Goal: Task Accomplishment & Management: Complete application form

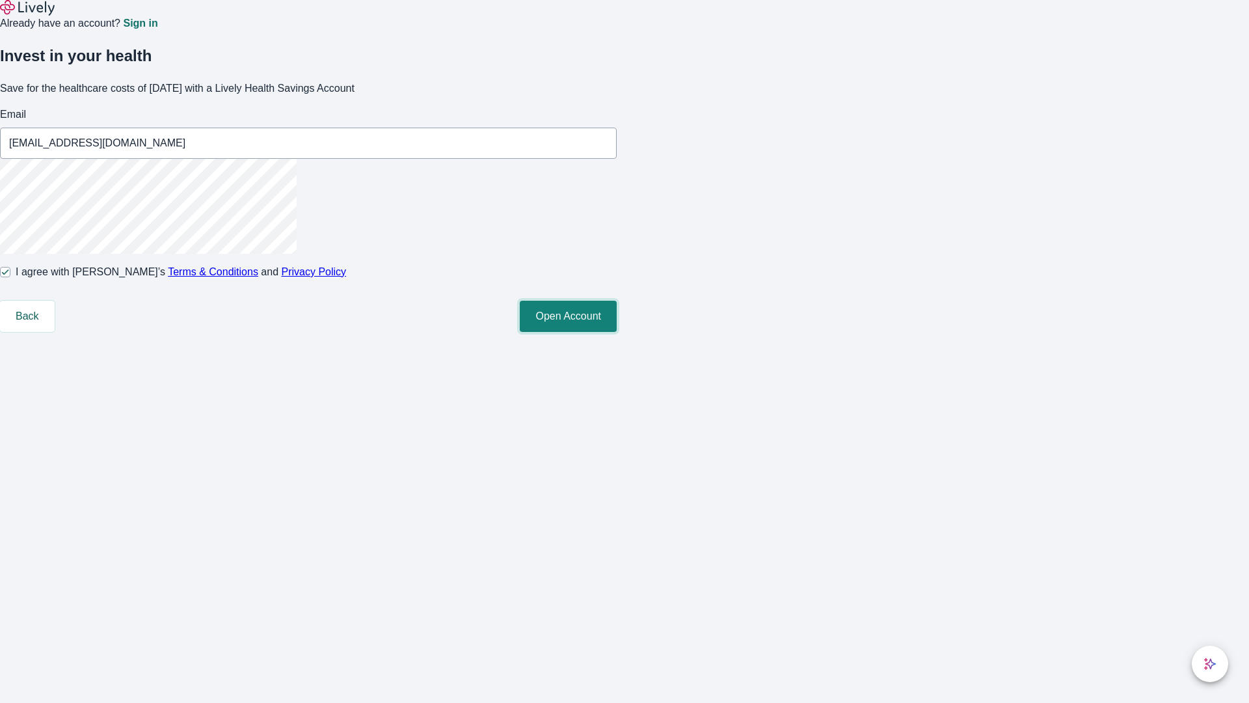
click at [617, 332] on button "Open Account" at bounding box center [568, 316] width 97 height 31
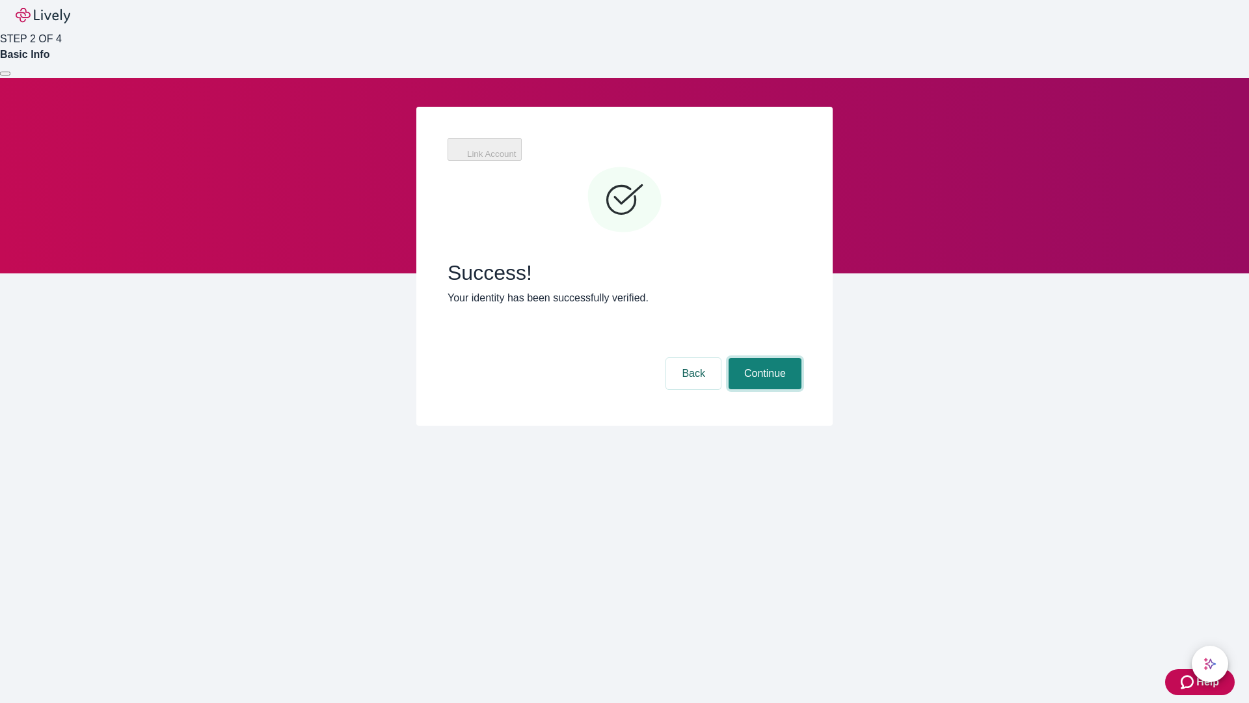
click at [763, 358] on button "Continue" at bounding box center [765, 373] width 73 height 31
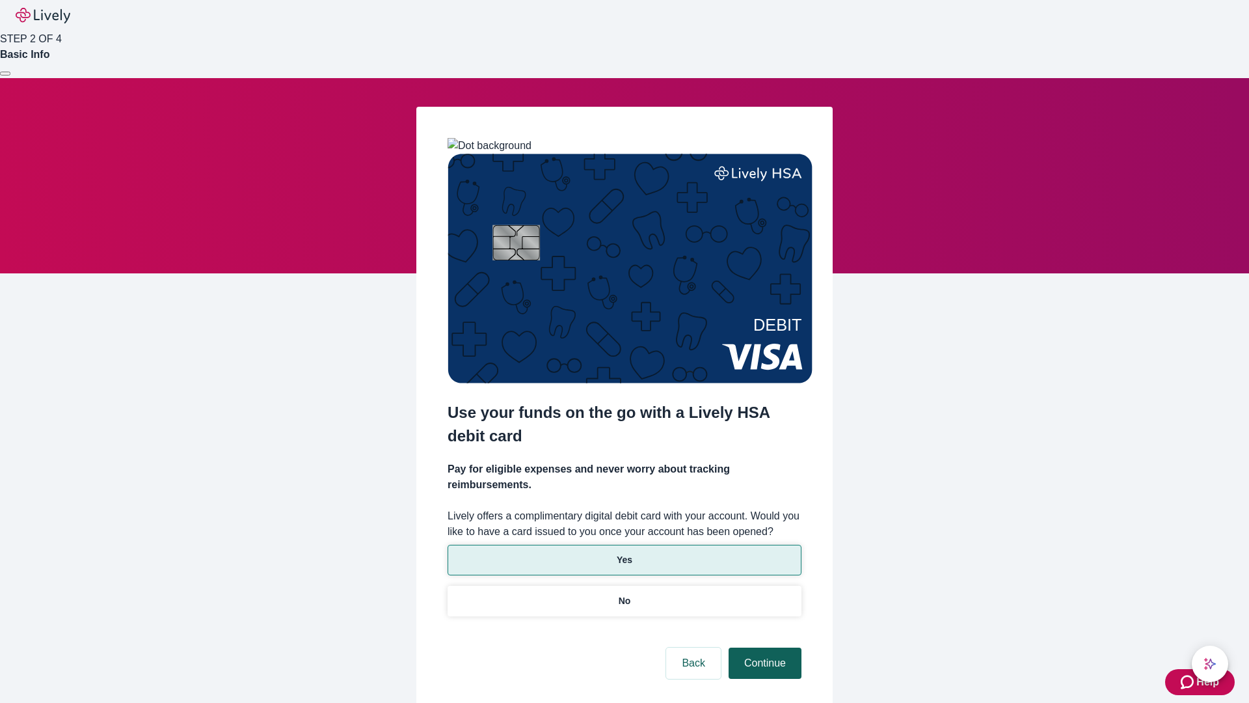
click at [624, 553] on p "Yes" at bounding box center [625, 560] width 16 height 14
click at [763, 647] on button "Continue" at bounding box center [765, 662] width 73 height 31
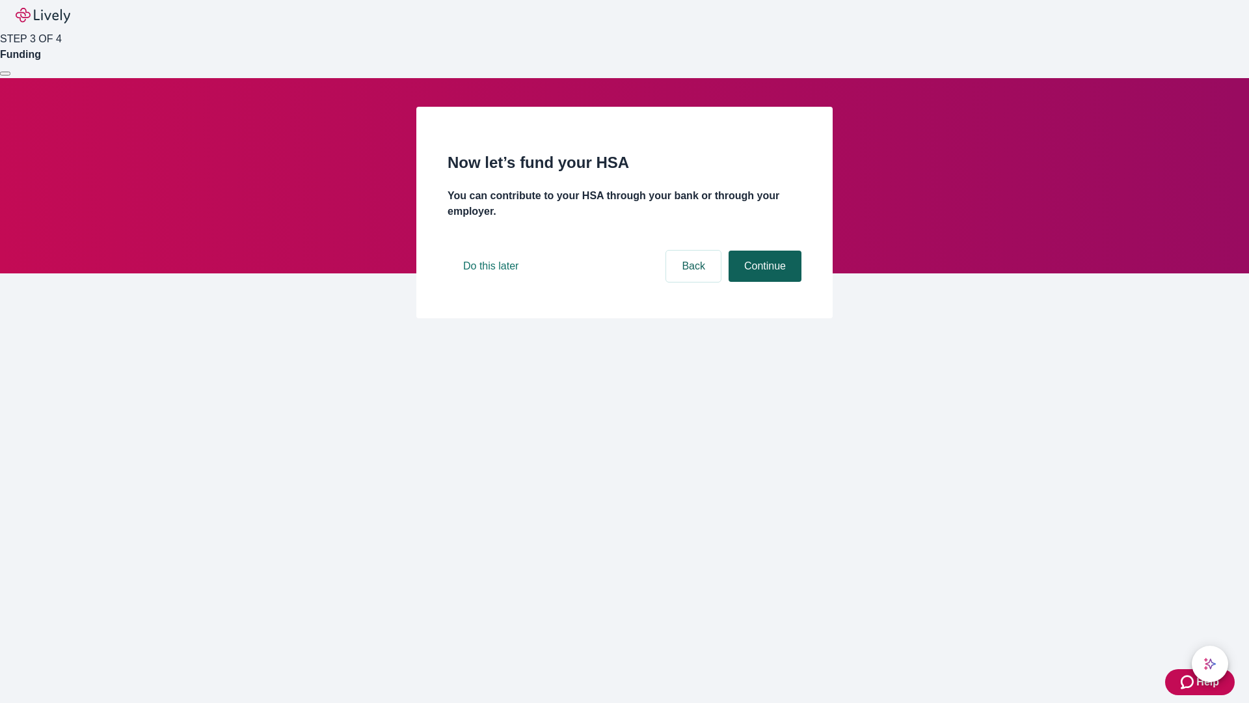
click at [763, 282] on button "Continue" at bounding box center [765, 265] width 73 height 31
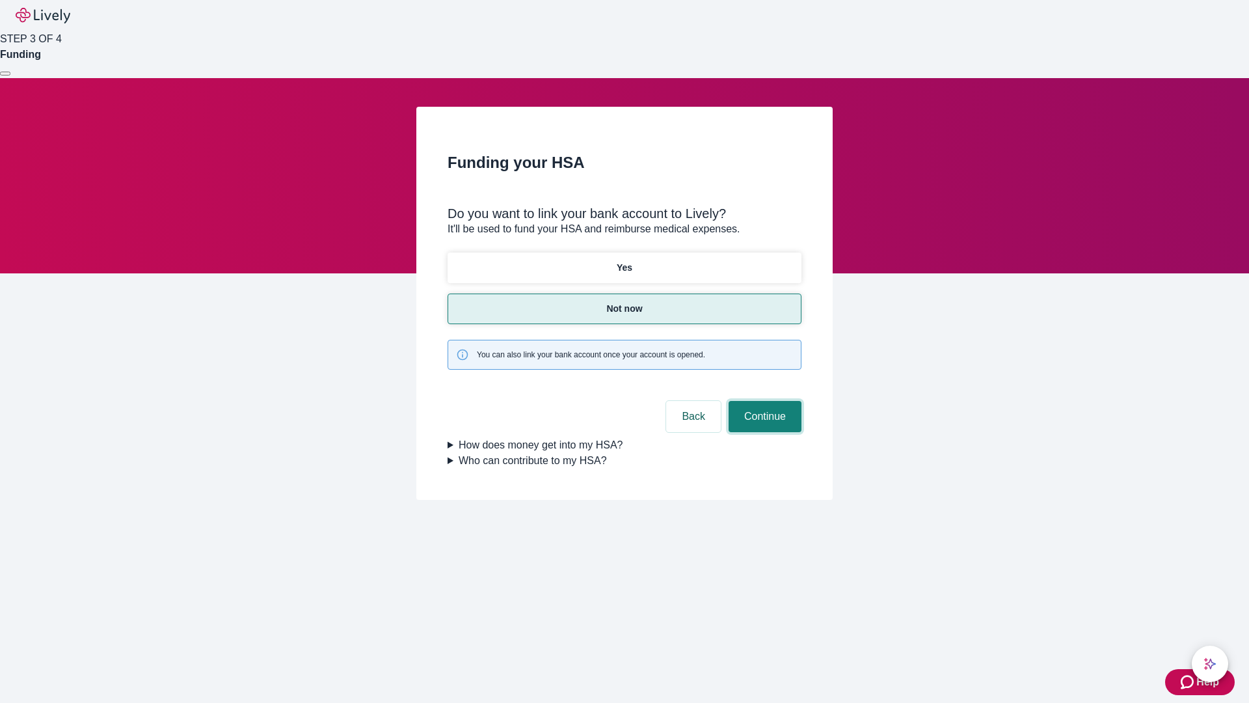
click at [763, 401] on button "Continue" at bounding box center [765, 416] width 73 height 31
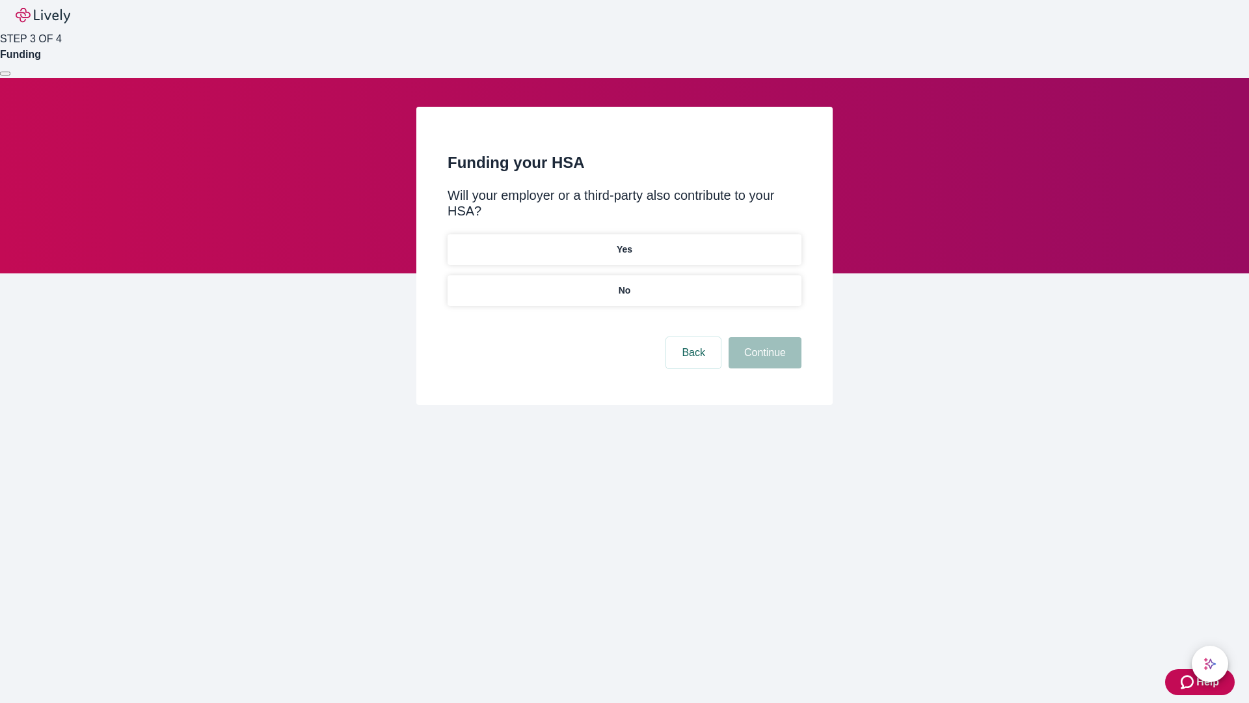
click at [624, 284] on p "No" at bounding box center [625, 291] width 12 height 14
click at [763, 337] on button "Continue" at bounding box center [765, 352] width 73 height 31
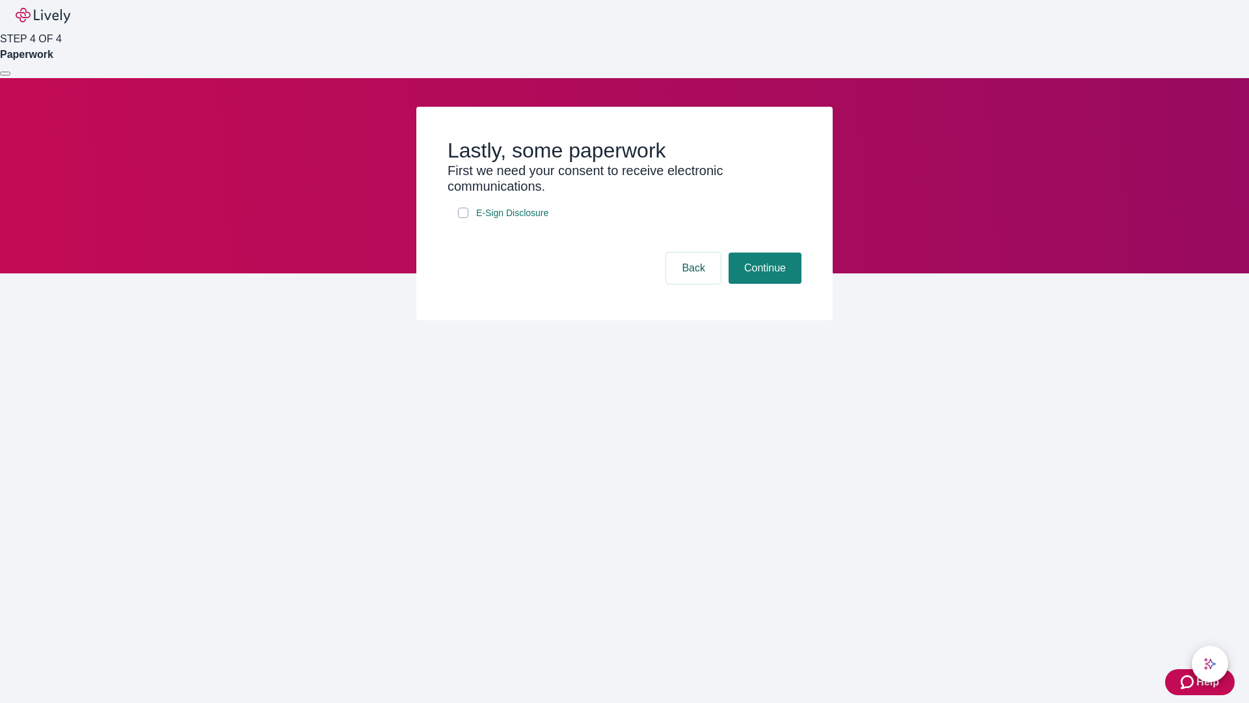
click at [463, 218] on input "E-Sign Disclosure" at bounding box center [463, 213] width 10 height 10
checkbox input "true"
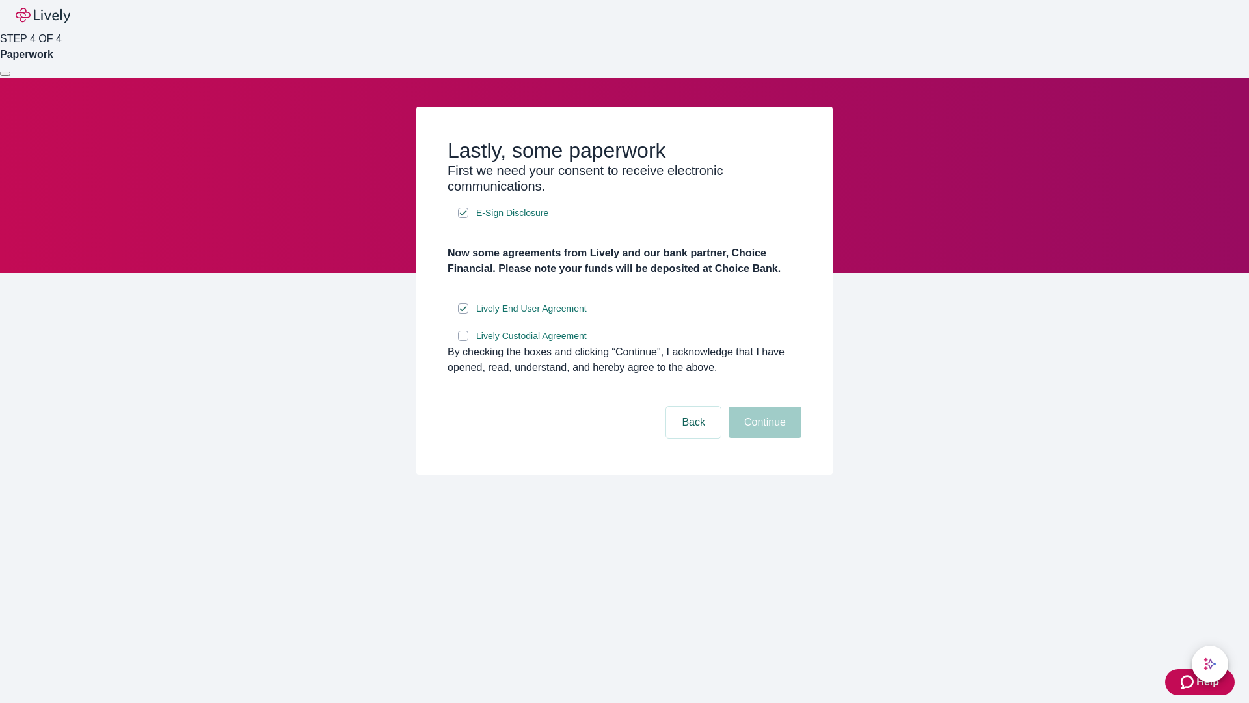
click at [463, 341] on input "Lively Custodial Agreement" at bounding box center [463, 335] width 10 height 10
checkbox input "true"
click at [763, 438] on button "Continue" at bounding box center [765, 422] width 73 height 31
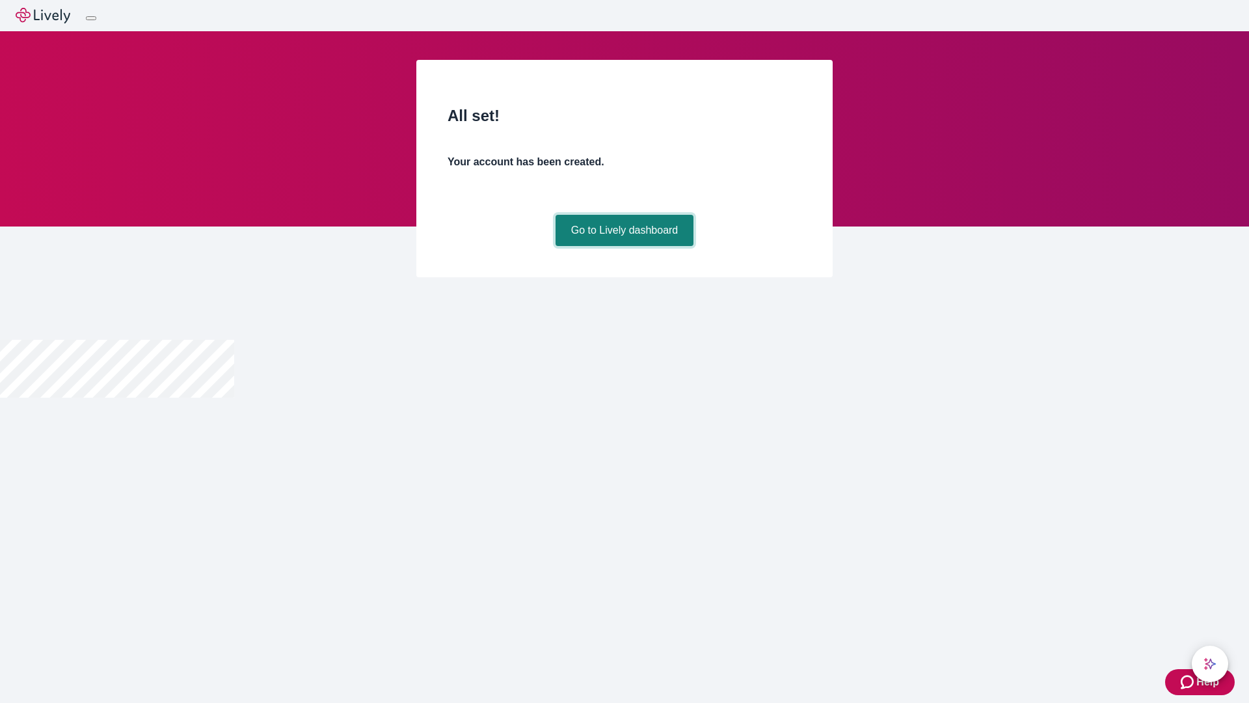
click at [624, 246] on link "Go to Lively dashboard" at bounding box center [625, 230] width 139 height 31
